Goal: Transaction & Acquisition: Purchase product/service

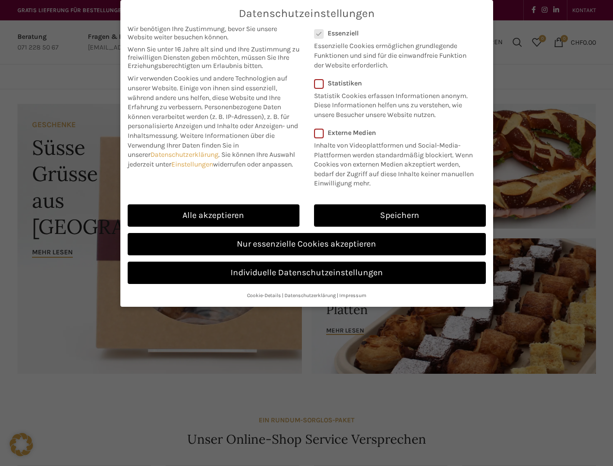
click at [194, 164] on link "Einstellungen" at bounding box center [192, 164] width 42 height 8
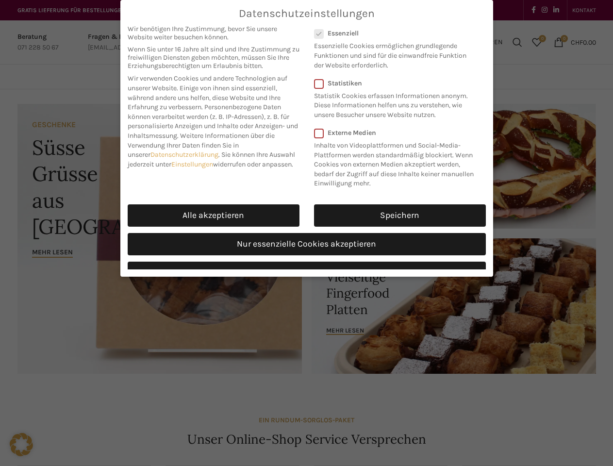
click at [214, 216] on link "Alle akzeptieren" at bounding box center [214, 215] width 172 height 22
checkbox input "true"
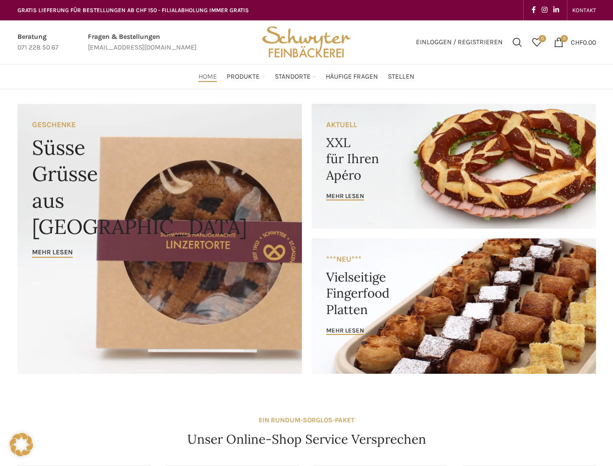
click at [400, 216] on div "Datenschutzeinstellungen Wir benötigen Ihre Zustimmung, bevor Sie unsere Websit…" at bounding box center [306, 233] width 613 height 466
click at [307, 244] on div "Datenschutzeinstellungen Wir benötigen Ihre Zustimmung, bevor Sie unsere Websit…" at bounding box center [306, 233] width 613 height 466
click at [307, 273] on div "Datenschutzeinstellungen Wir benötigen Ihre Zustimmung, bevor Sie unsere Websit…" at bounding box center [306, 233] width 613 height 466
click at [264, 295] on div "Datenschutzeinstellungen Wir benötigen Ihre Zustimmung, bevor Sie unsere Websit…" at bounding box center [306, 233] width 613 height 466
